Goal: Task Accomplishment & Management: Manage account settings

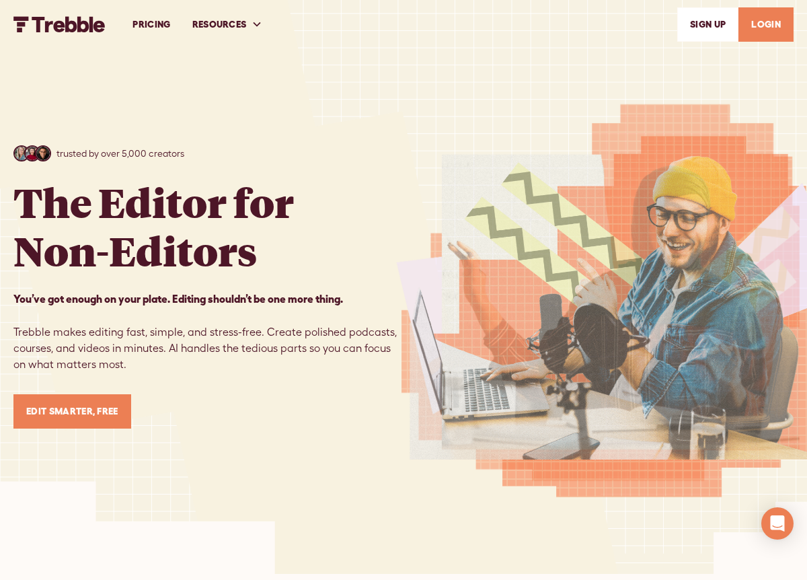
click at [155, 25] on link "PRICING" at bounding box center [151, 24] width 59 height 46
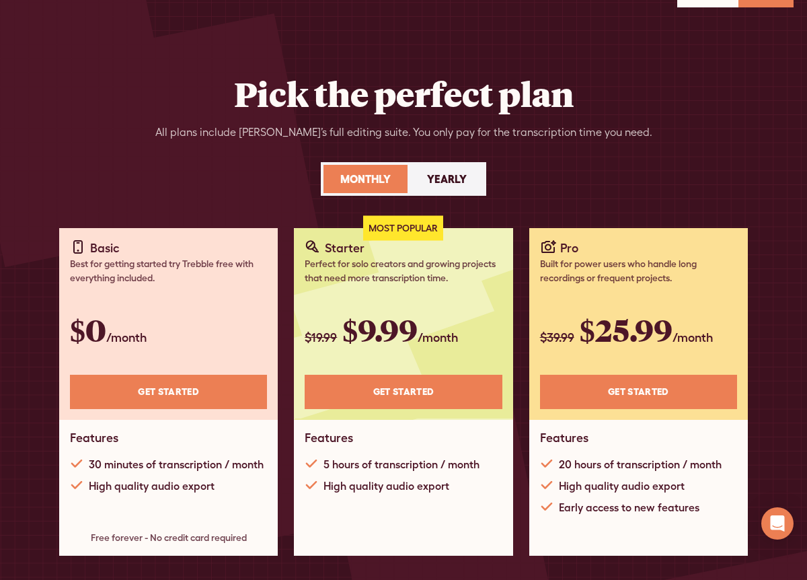
scroll to position [36, 0]
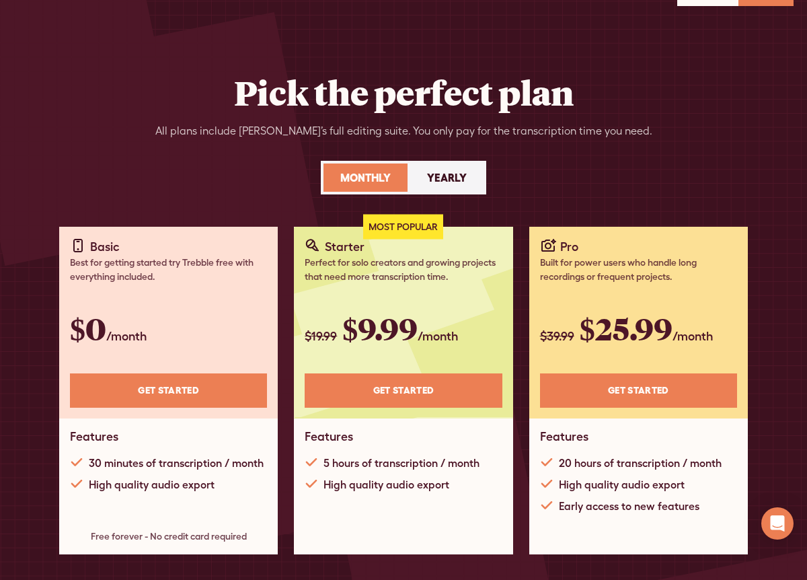
click at [201, 386] on link "Get STARTED" at bounding box center [168, 390] width 197 height 34
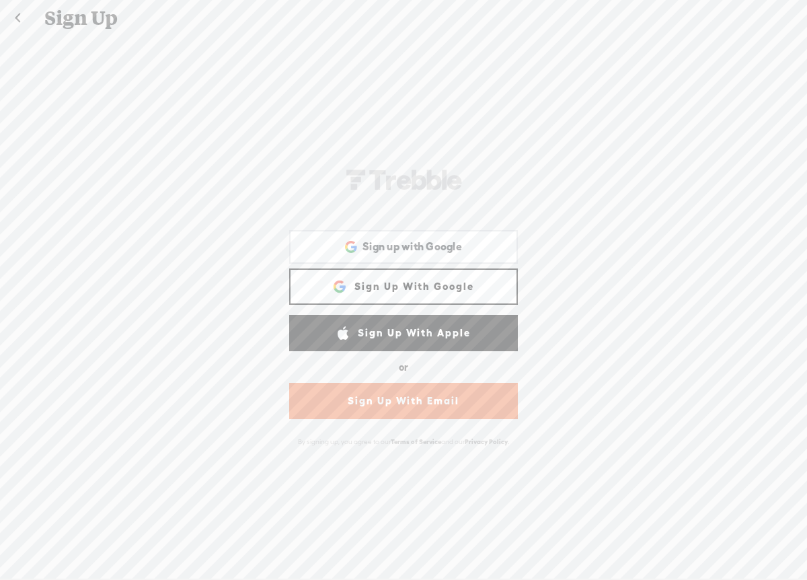
click at [325, 276] on link "Sign Up With Google" at bounding box center [403, 286] width 229 height 36
click at [357, 240] on div "Sign up with Google Sign up with Google. Opens in new tab" at bounding box center [404, 246] width 210 height 31
click at [250, 90] on div "ZYAG-RDRJ-TRBBL-WEB Sign Up With Facebook Sign up with Google Sign up with Goog…" at bounding box center [403, 306] width 807 height 541
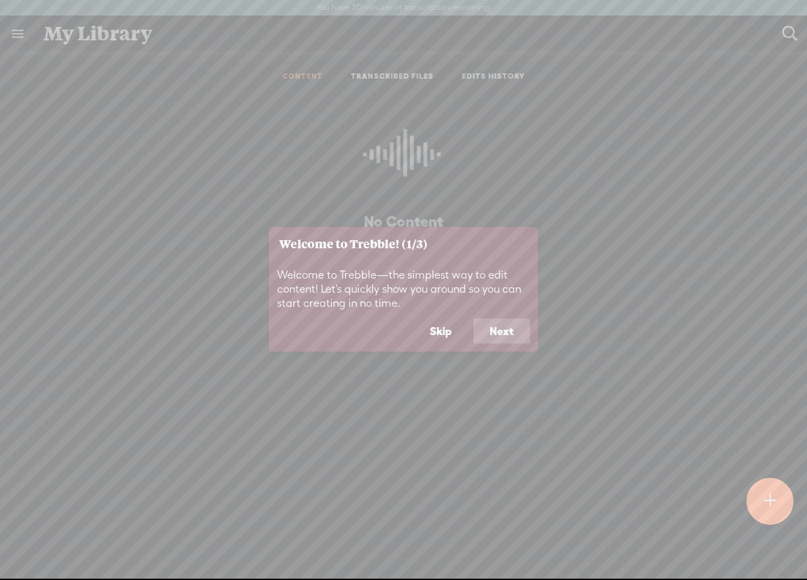
click at [496, 334] on button "Next" at bounding box center [501, 331] width 56 height 26
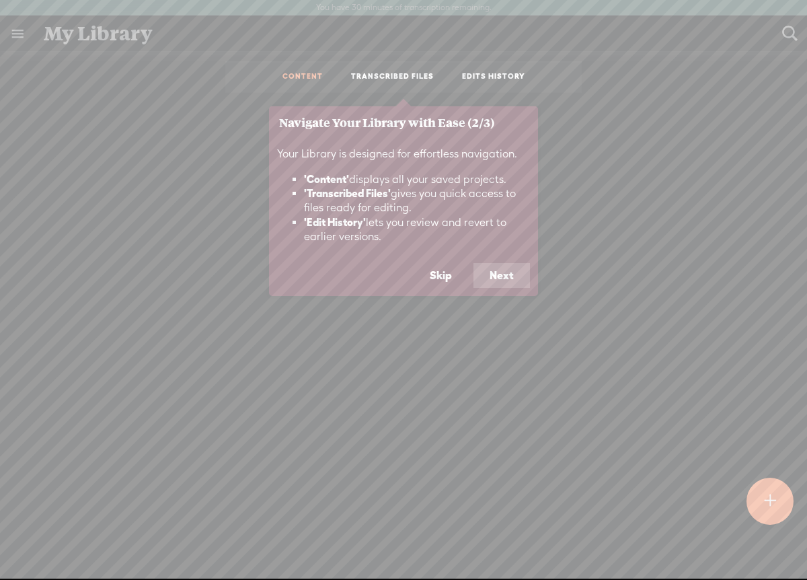
click at [504, 278] on button "Next" at bounding box center [501, 276] width 56 height 26
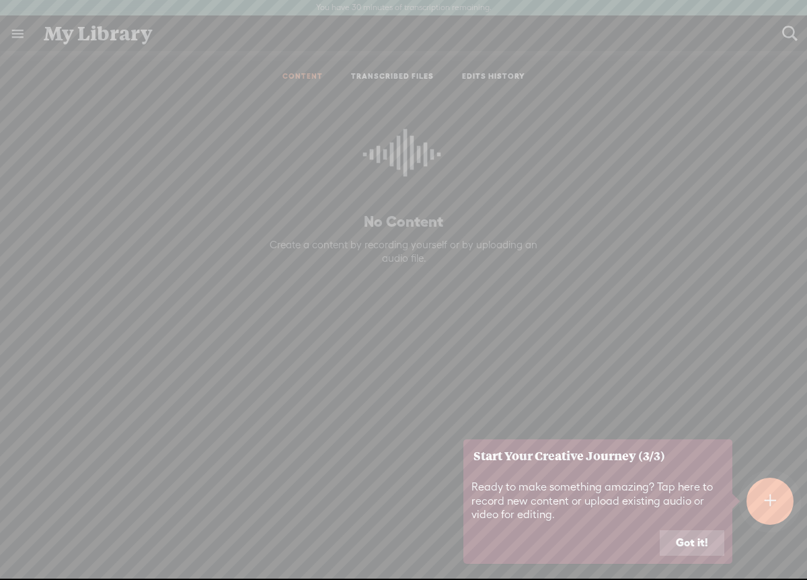
click at [683, 539] on button "Got it!" at bounding box center [692, 543] width 65 height 26
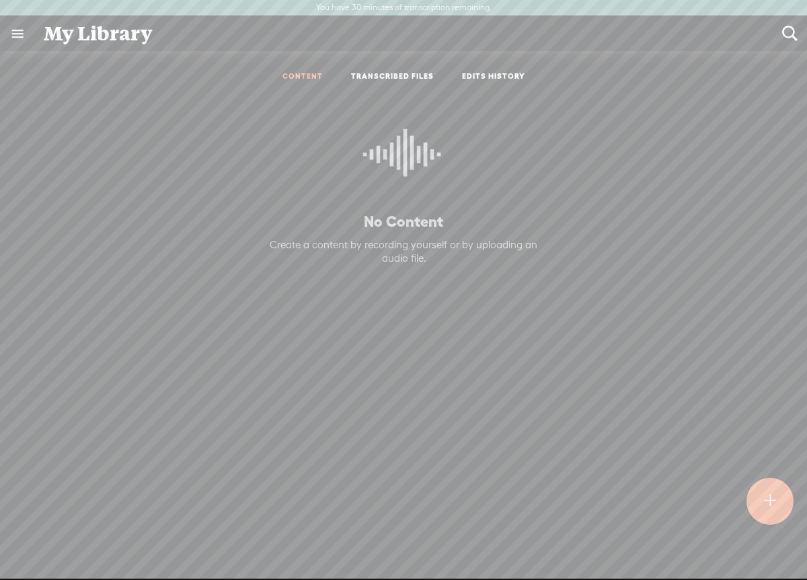
click at [20, 34] on link at bounding box center [17, 33] width 35 height 35
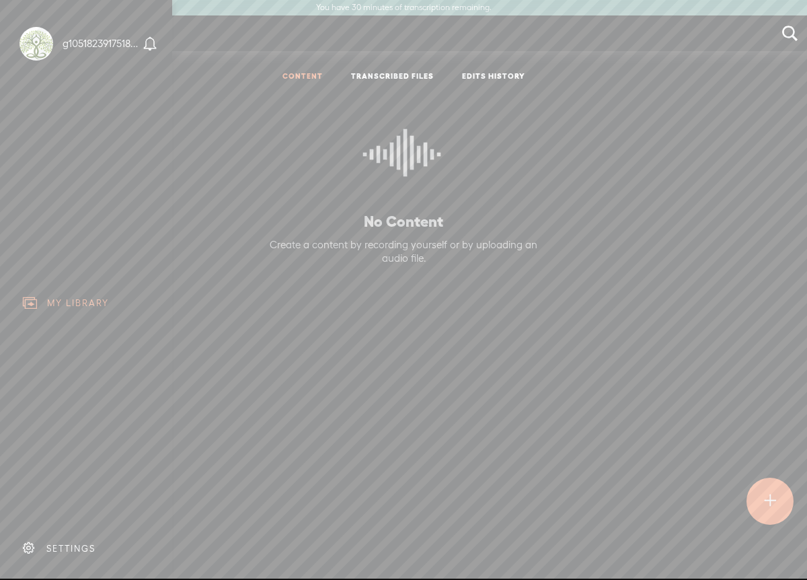
click at [211, 157] on body "You have 30 minutes of transcription remaining. Upgrade to increase your limit …" at bounding box center [403, 289] width 807 height 578
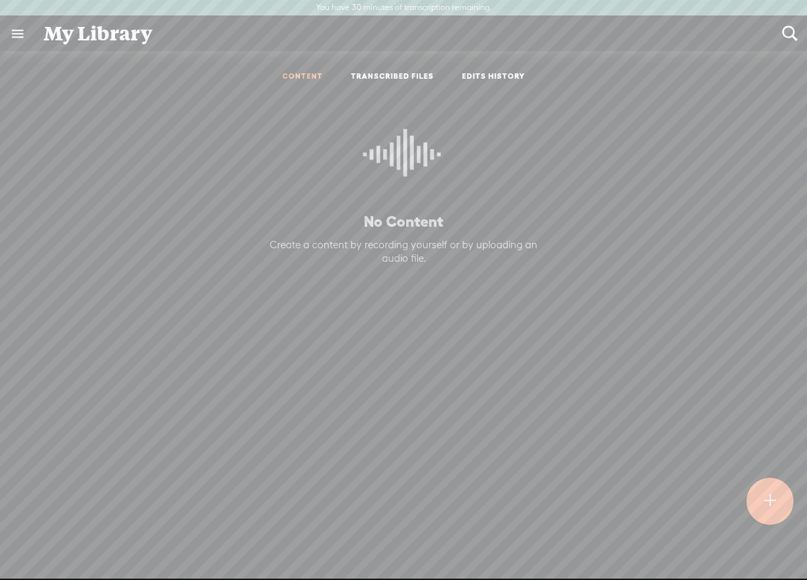
click at [24, 32] on link at bounding box center [17, 33] width 35 height 35
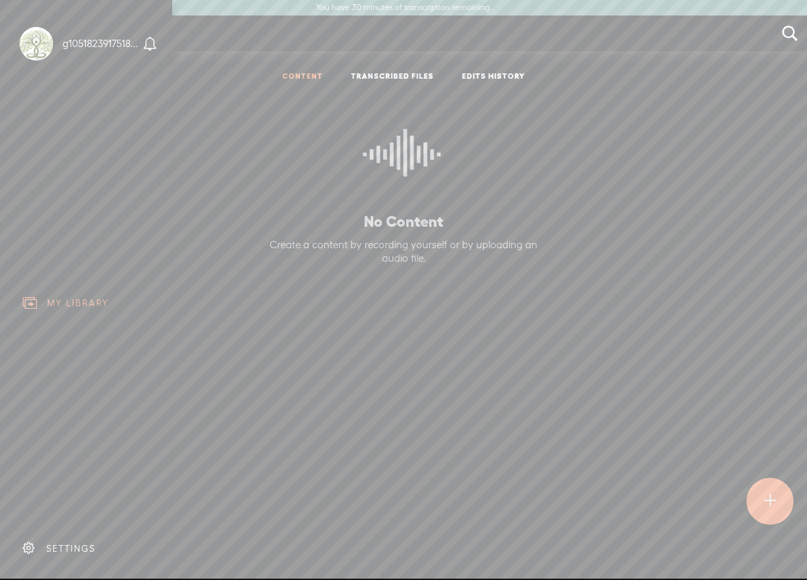
click at [58, 551] on div "SETTINGS" at bounding box center [70, 548] width 49 height 11
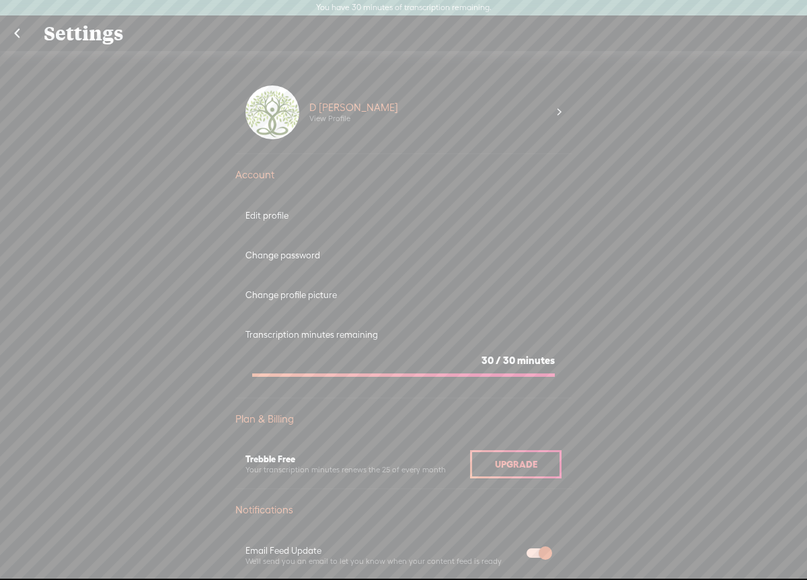
click at [555, 114] on div "D Dee View Profile" at bounding box center [428, 112] width 258 height 54
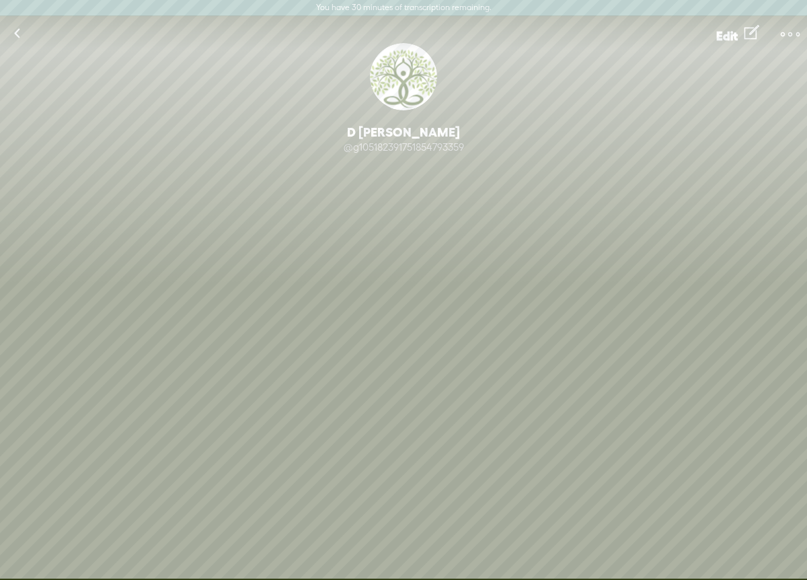
click at [14, 29] on link at bounding box center [17, 33] width 34 height 35
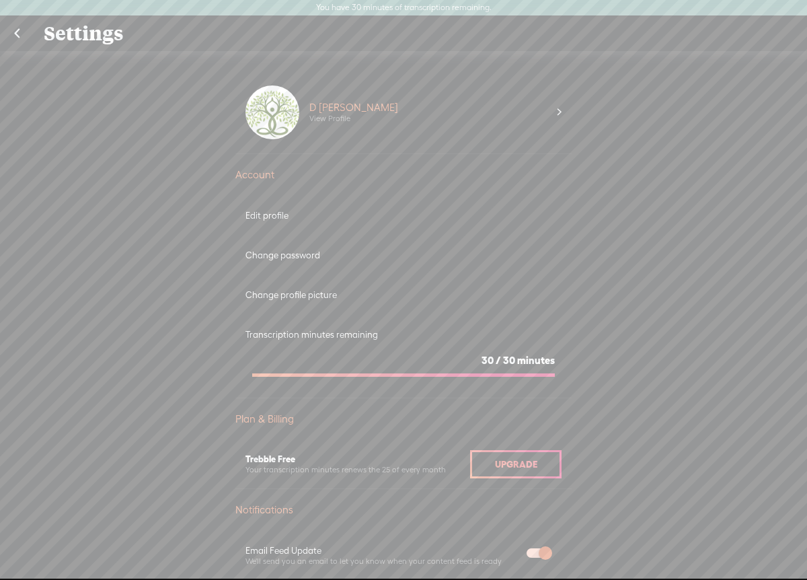
click at [14, 29] on link at bounding box center [17, 33] width 34 height 35
